Goal: Information Seeking & Learning: Learn about a topic

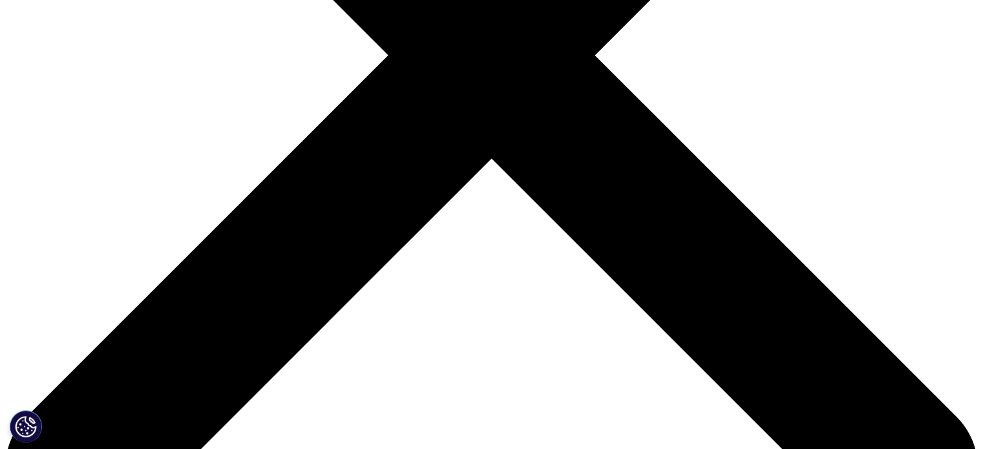
scroll to position [452, 0]
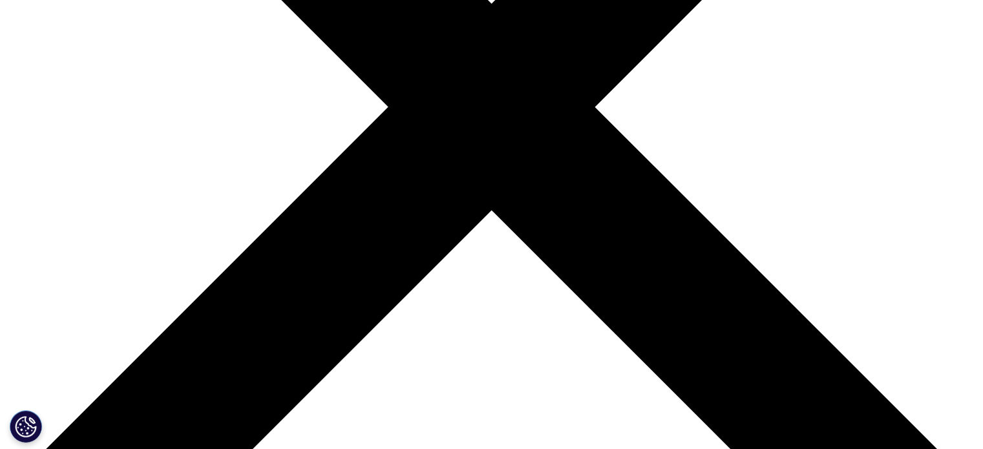
scroll to position [354, 0]
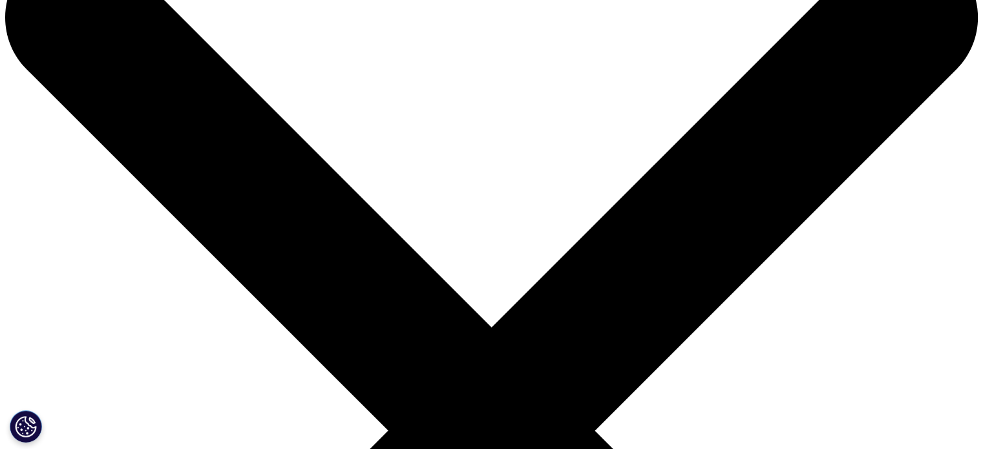
scroll to position [0, 0]
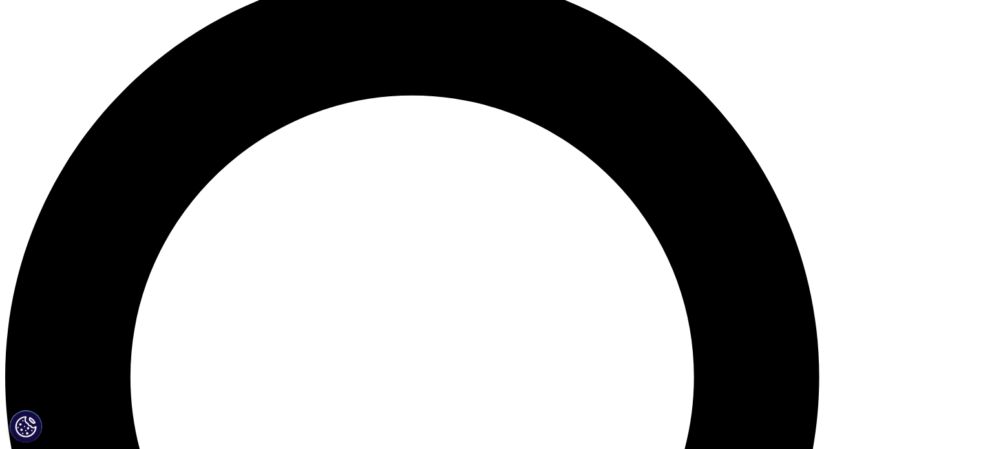
scroll to position [1024, 0]
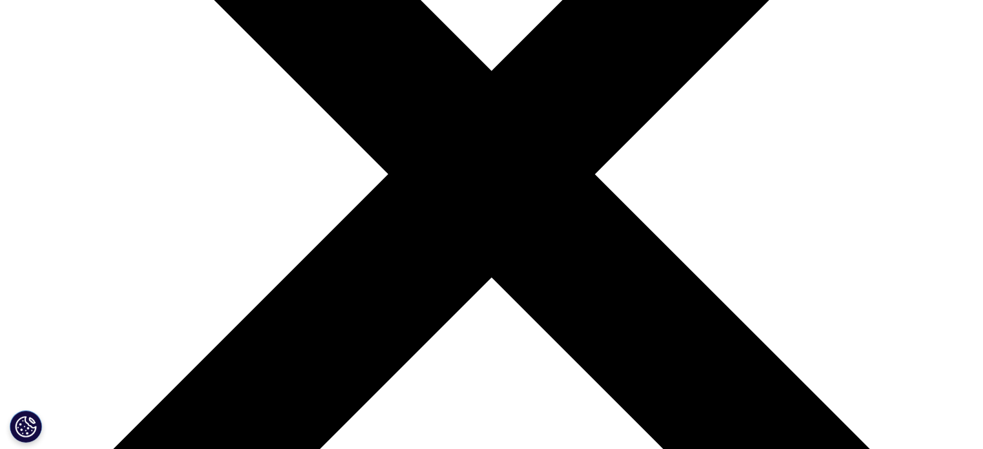
scroll to position [323, 0]
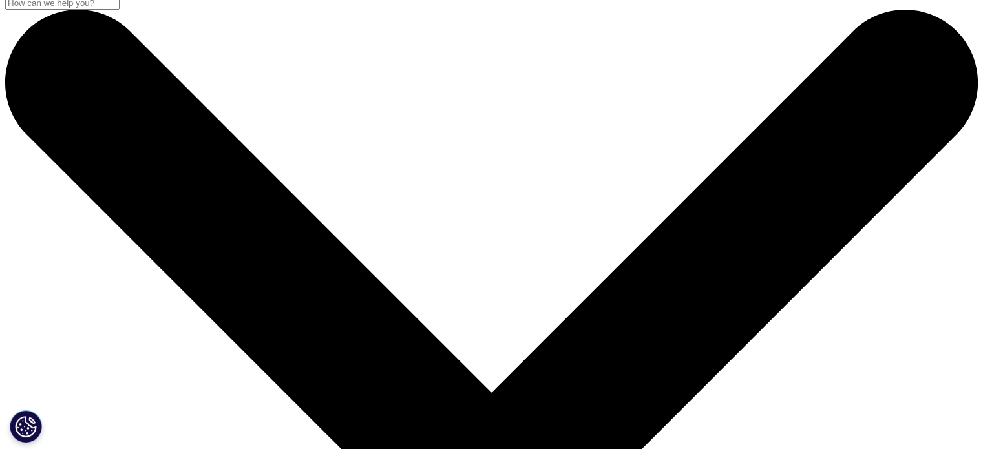
scroll to position [0, 0]
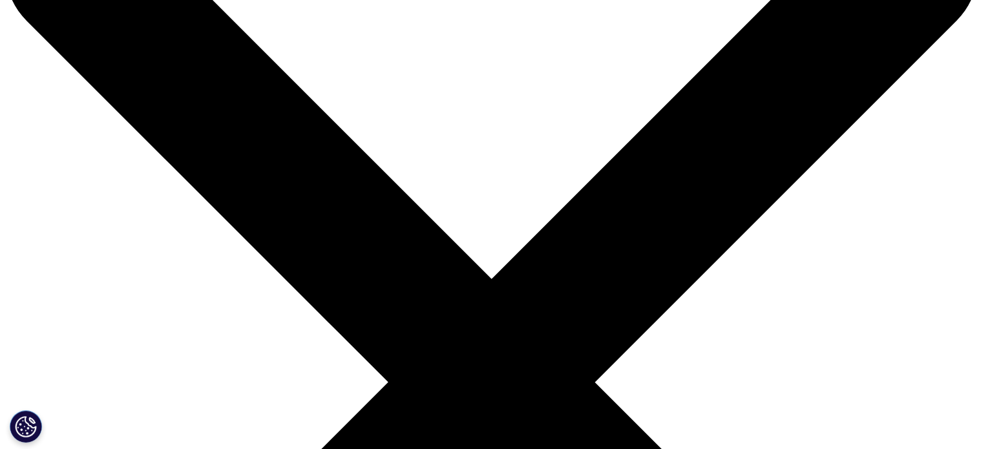
scroll to position [124, 0]
